Goal: Task Accomplishment & Management: Use online tool/utility

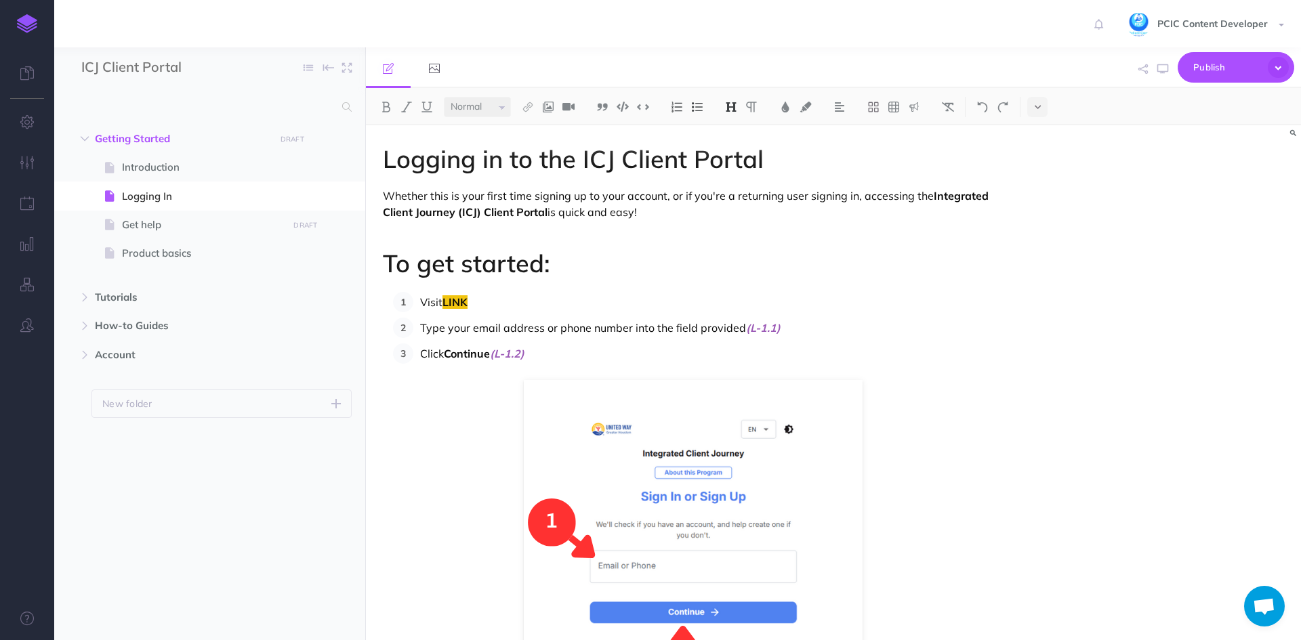
select select "null"
click at [342, 197] on icon "button" at bounding box center [339, 197] width 11 height 16
click at [306, 291] on link "Settings" at bounding box center [301, 287] width 102 height 22
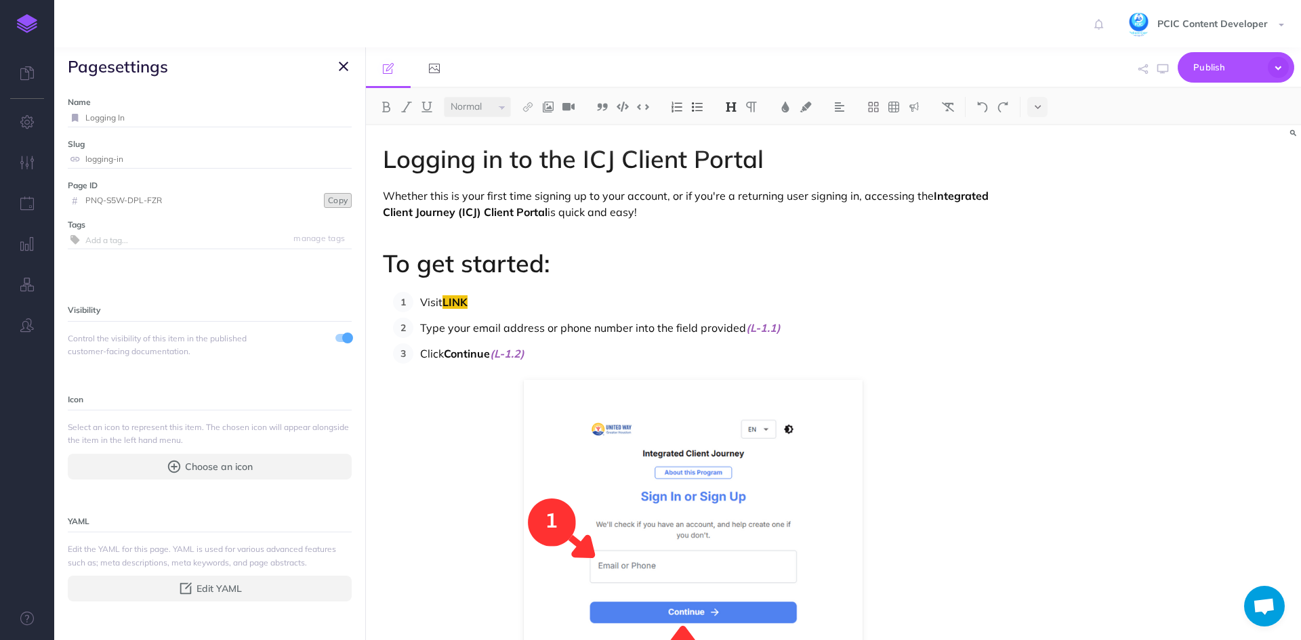
click at [324, 202] on button "Copy" at bounding box center [338, 200] width 28 height 15
click at [438, 232] on p at bounding box center [693, 235] width 621 height 16
click at [340, 68] on icon "button" at bounding box center [343, 66] width 9 height 16
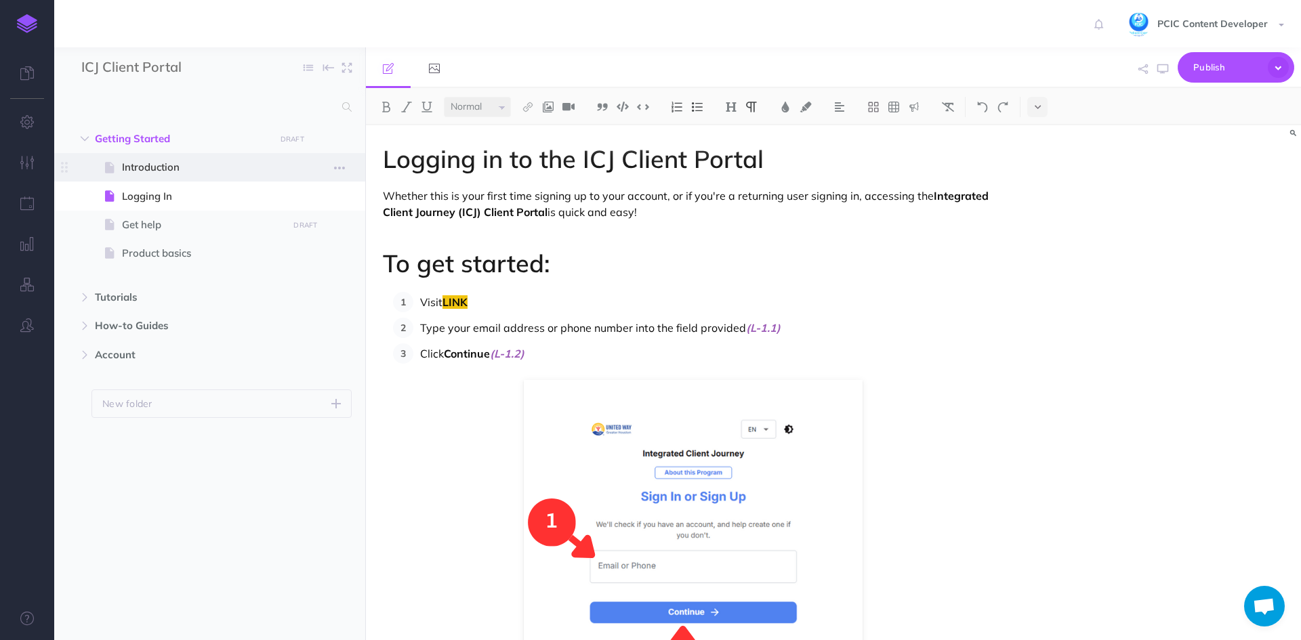
click at [170, 160] on span "Introduction" at bounding box center [203, 167] width 162 height 16
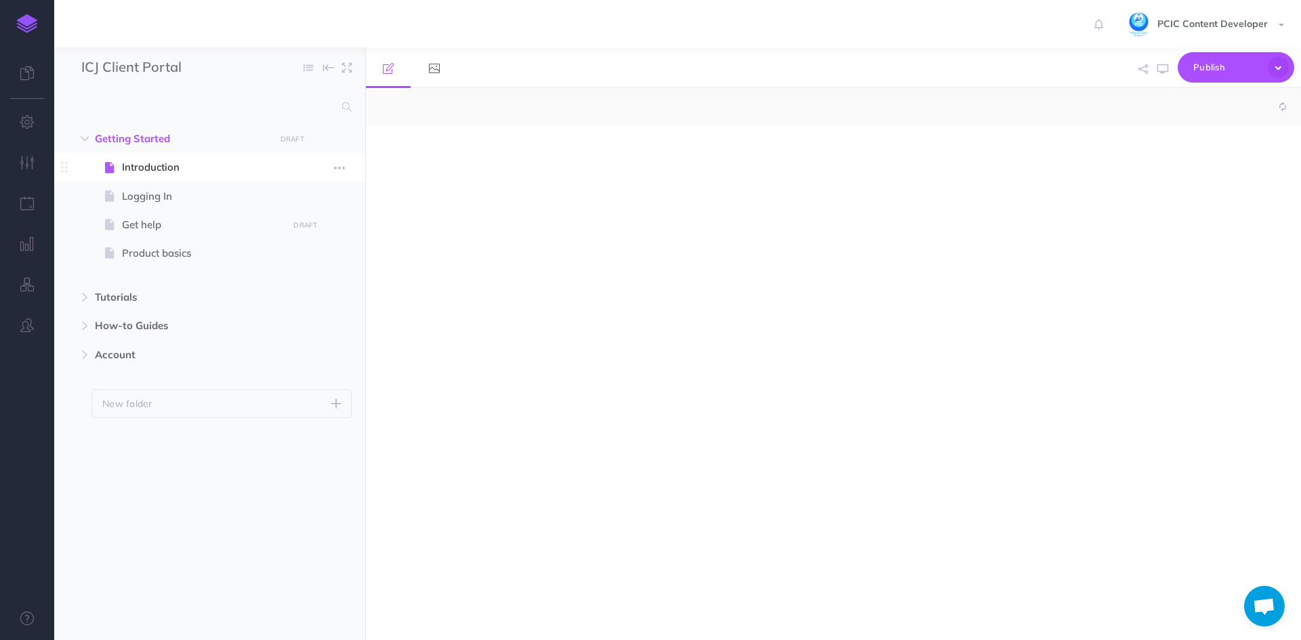
select select "null"
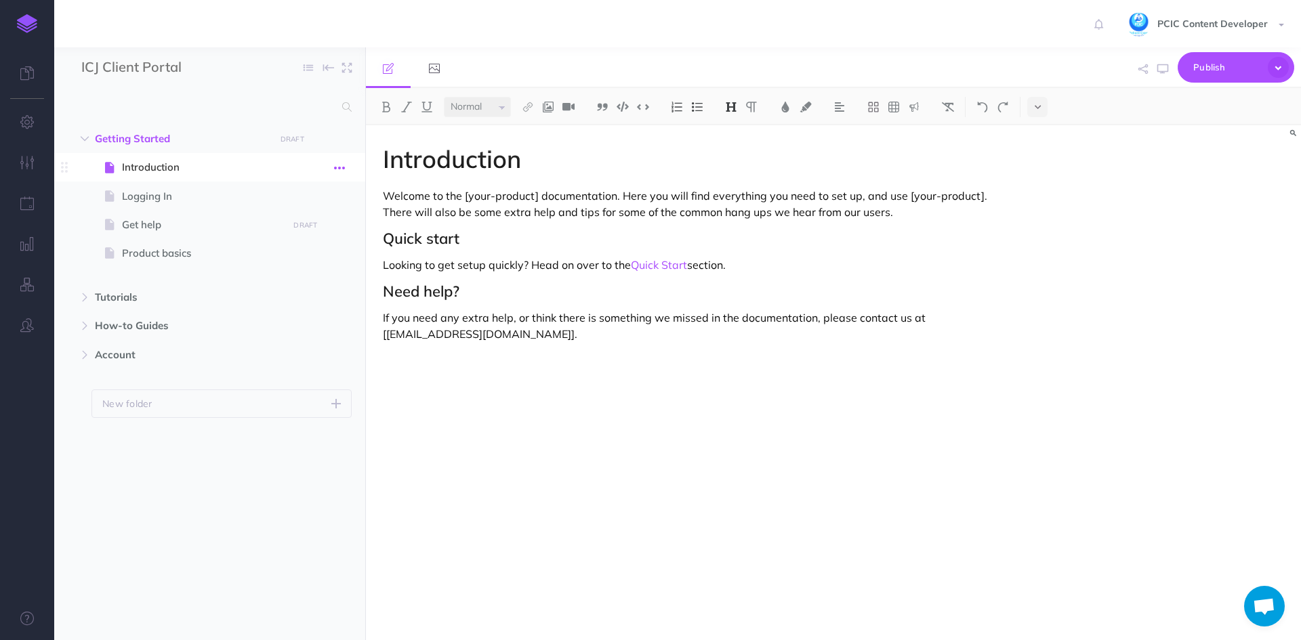
click at [337, 167] on icon "button" at bounding box center [339, 168] width 11 height 16
click at [306, 253] on link "Settings" at bounding box center [301, 259] width 102 height 22
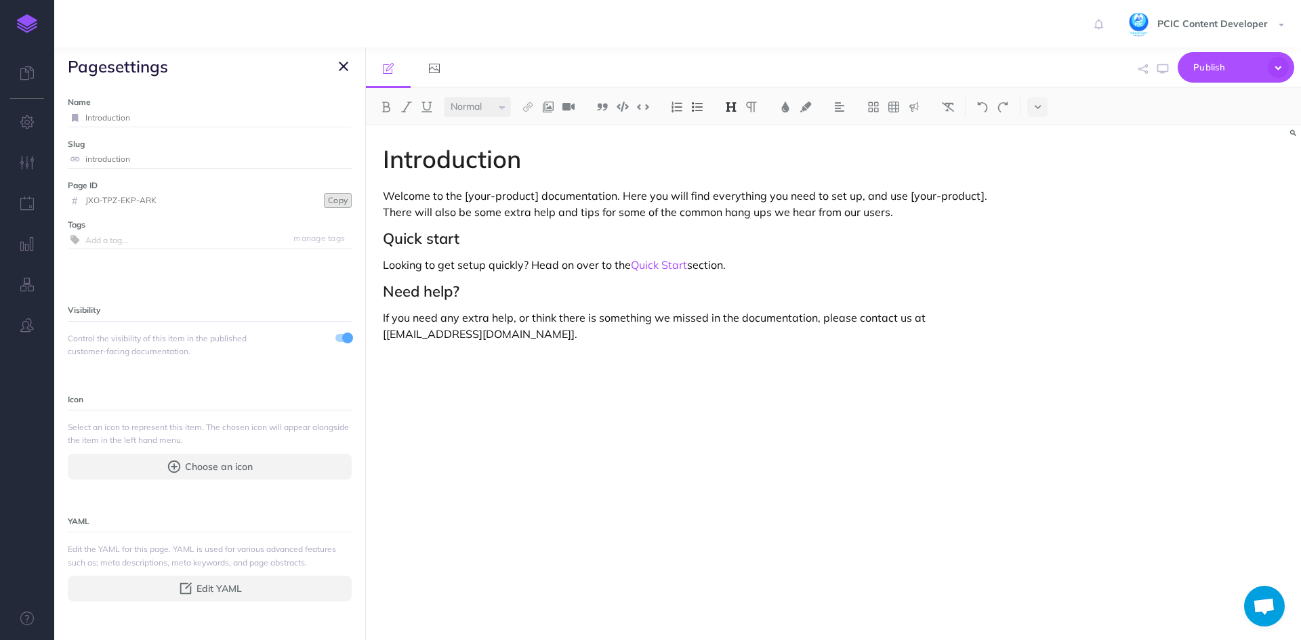
click at [325, 203] on button "Copy" at bounding box center [338, 200] width 28 height 15
click at [333, 198] on button "Copy" at bounding box center [338, 200] width 28 height 15
